Goal: Information Seeking & Learning: Learn about a topic

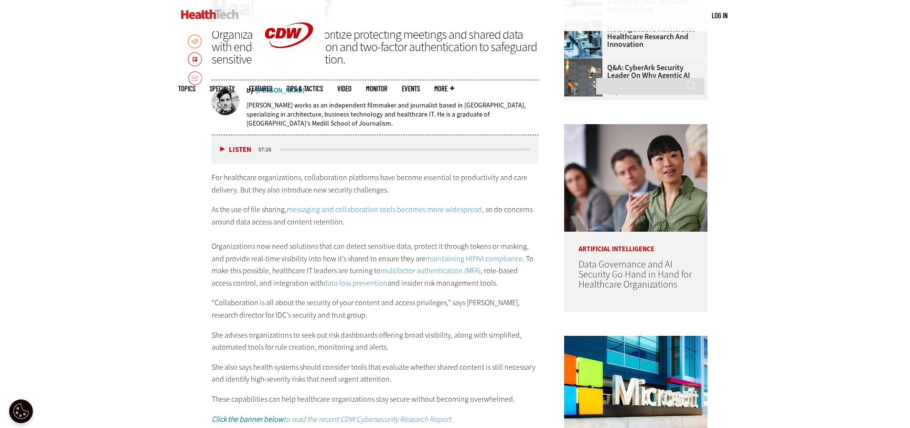
scroll to position [525, 0]
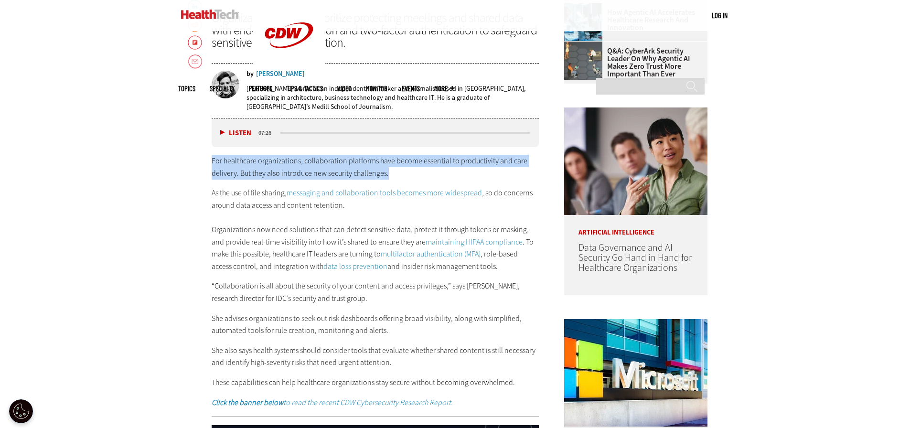
drag, startPoint x: 212, startPoint y: 159, endPoint x: 411, endPoint y: 171, distance: 199.0
click at [411, 171] on p "For healthcare organizations, collaboration platforms have become essential to …" at bounding box center [376, 167] width 328 height 24
copy p "For healthcare organizations, collaboration platforms have become essential to …"
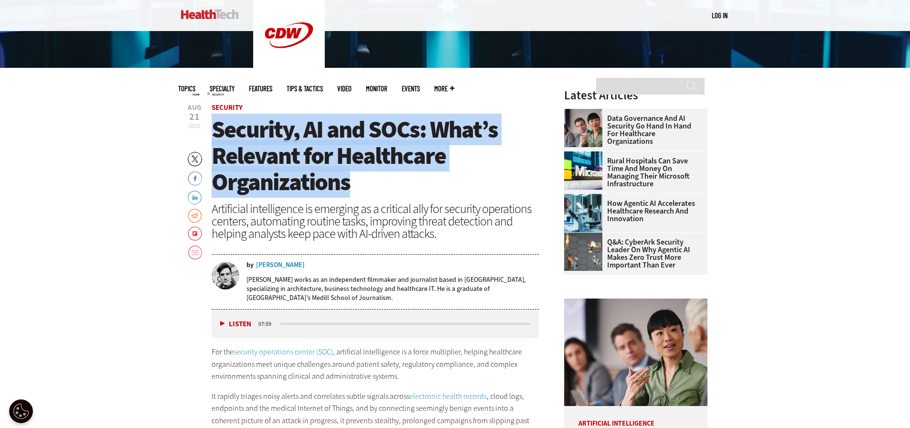
drag, startPoint x: 215, startPoint y: 128, endPoint x: 355, endPoint y: 174, distance: 147.4
click at [355, 174] on h1 "Security, AI and SOCs: What’s Relevant for Healthcare Organizations" at bounding box center [376, 156] width 328 height 79
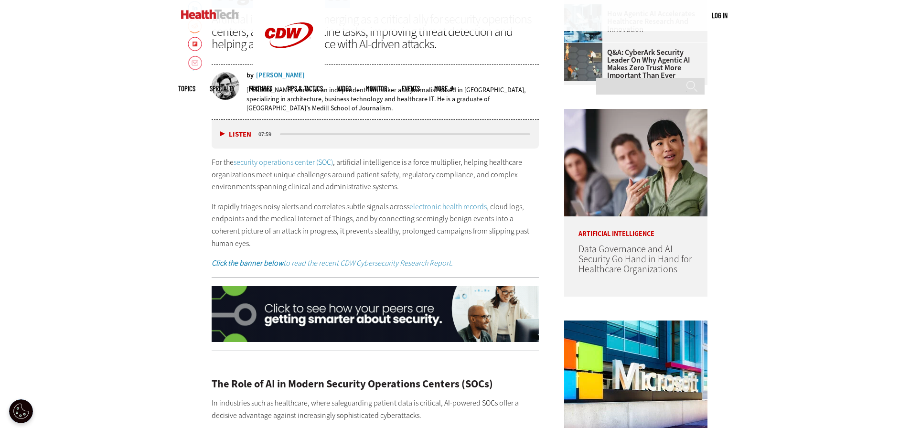
scroll to position [525, 0]
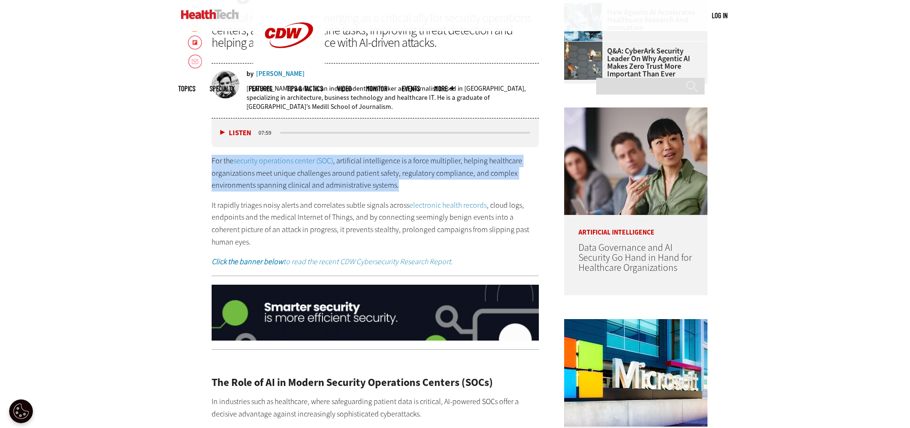
drag, startPoint x: 224, startPoint y: 161, endPoint x: 406, endPoint y: 181, distance: 183.5
copy p "For the security operations center (SOC) , artificial intelligence is a force m…"
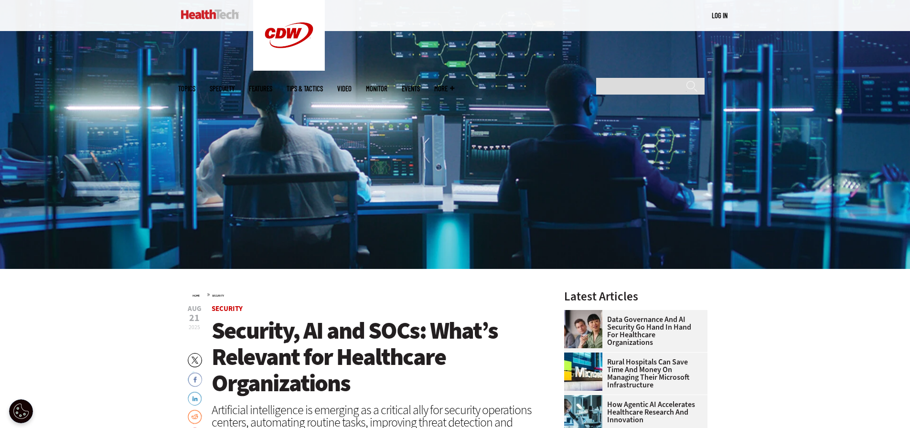
scroll to position [0, 0]
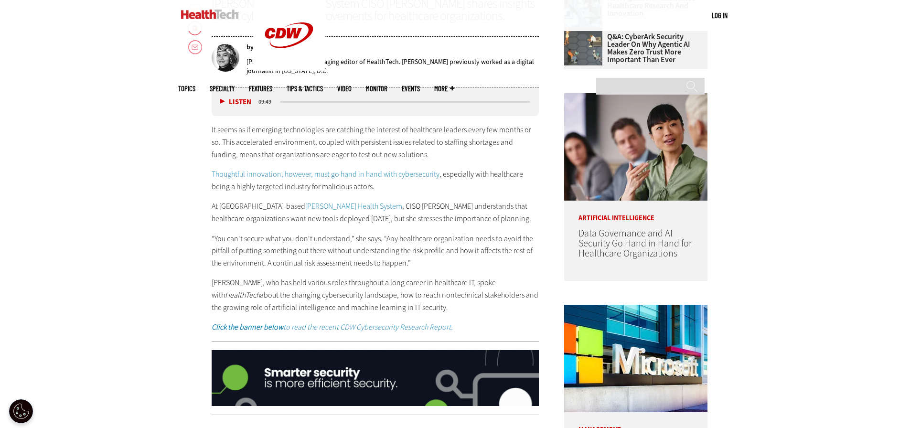
scroll to position [573, 0]
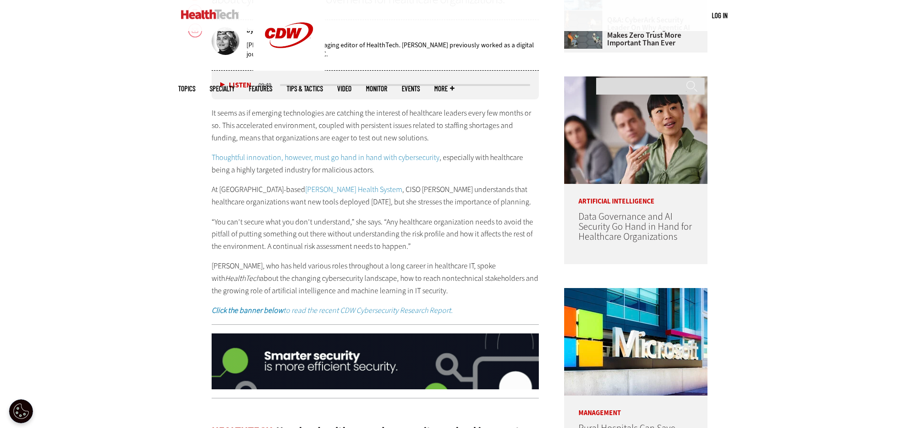
drag, startPoint x: 209, startPoint y: 189, endPoint x: 480, endPoint y: 205, distance: 271.7
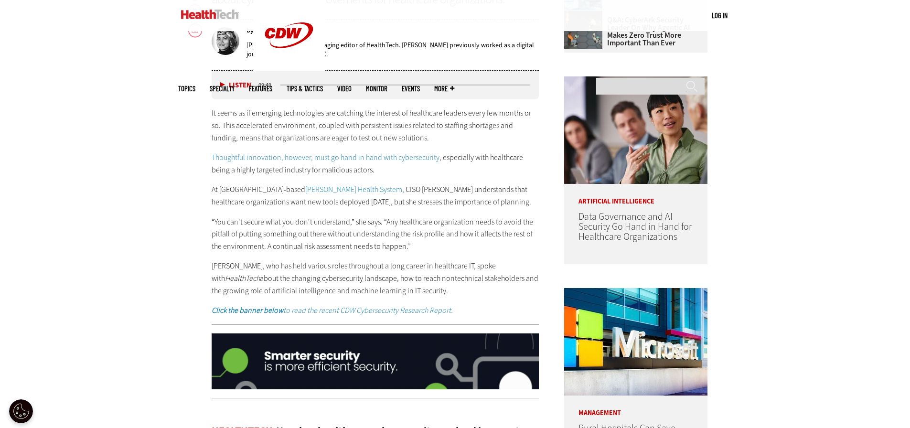
copy p "At Miami-based Jackson Health System , CISO Connie Barrera understands that hea…"
